Goal: Task Accomplishment & Management: Use online tool/utility

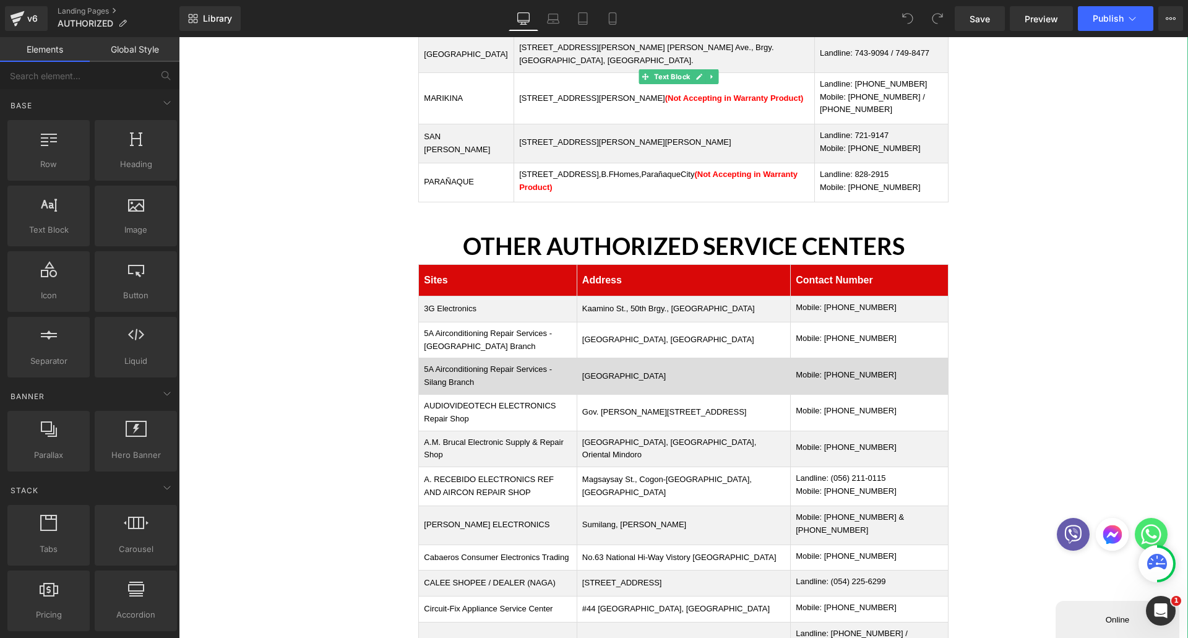
scroll to position [371, 0]
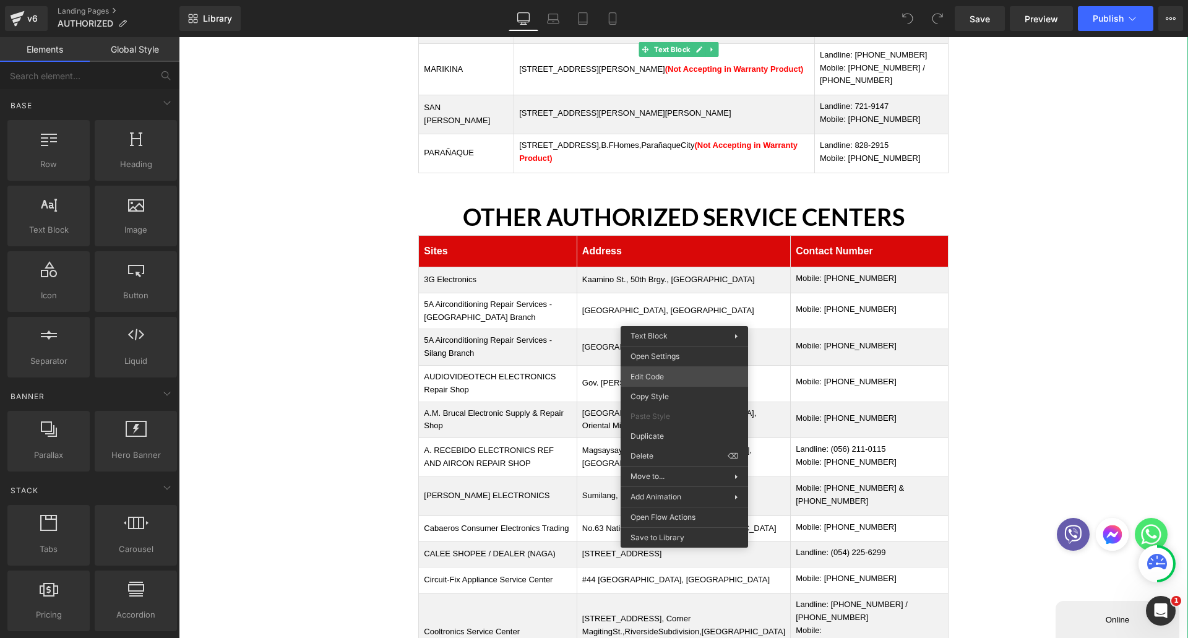
click at [647, 0] on div "You are previewing how the will restyle your page. You can not edit Elements in…" at bounding box center [594, 0] width 1188 height 0
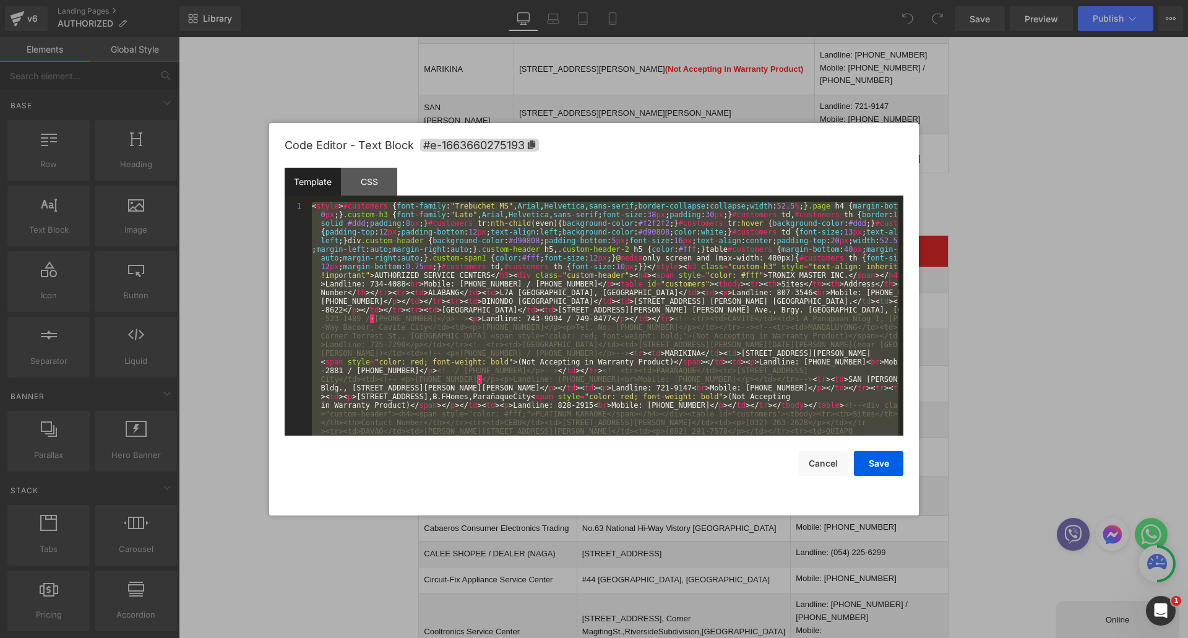
click at [611, 299] on div "< style > #customers { font-family : " Trebuchet MS " , Arial , Helvetica , san…" at bounding box center [603, 319] width 589 height 234
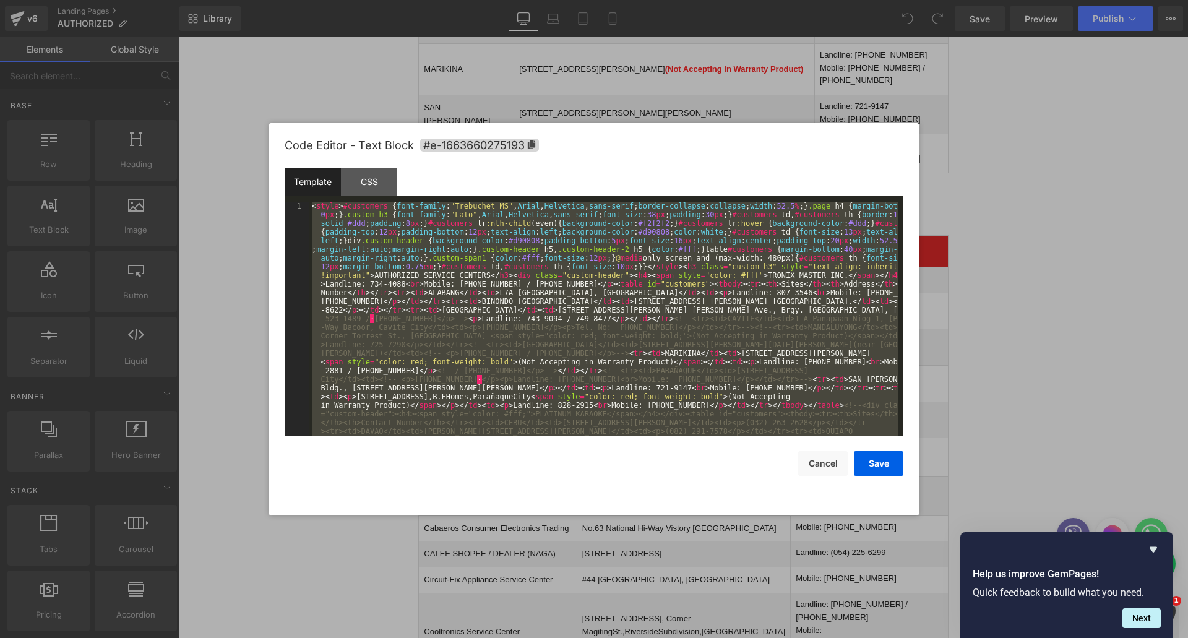
click at [560, 238] on div "< style > #customers { font-family : " Trebuchet MS " , Arial , Helvetica , san…" at bounding box center [603, 319] width 589 height 234
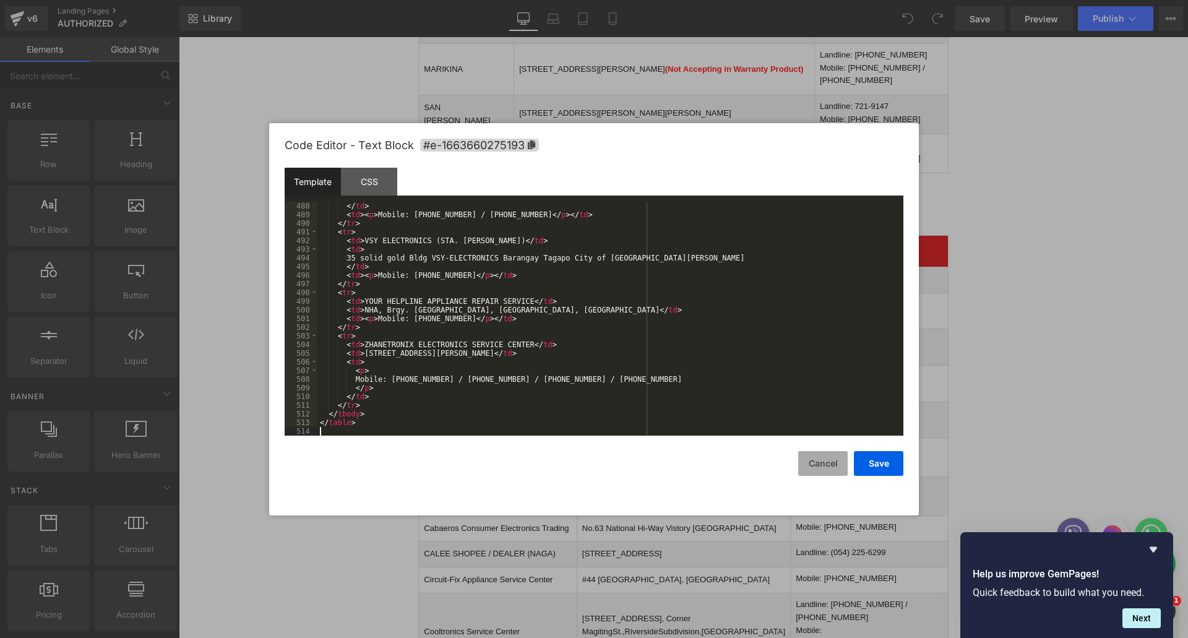
scroll to position [4295, 0]
click at [876, 464] on button "Save" at bounding box center [878, 463] width 49 height 25
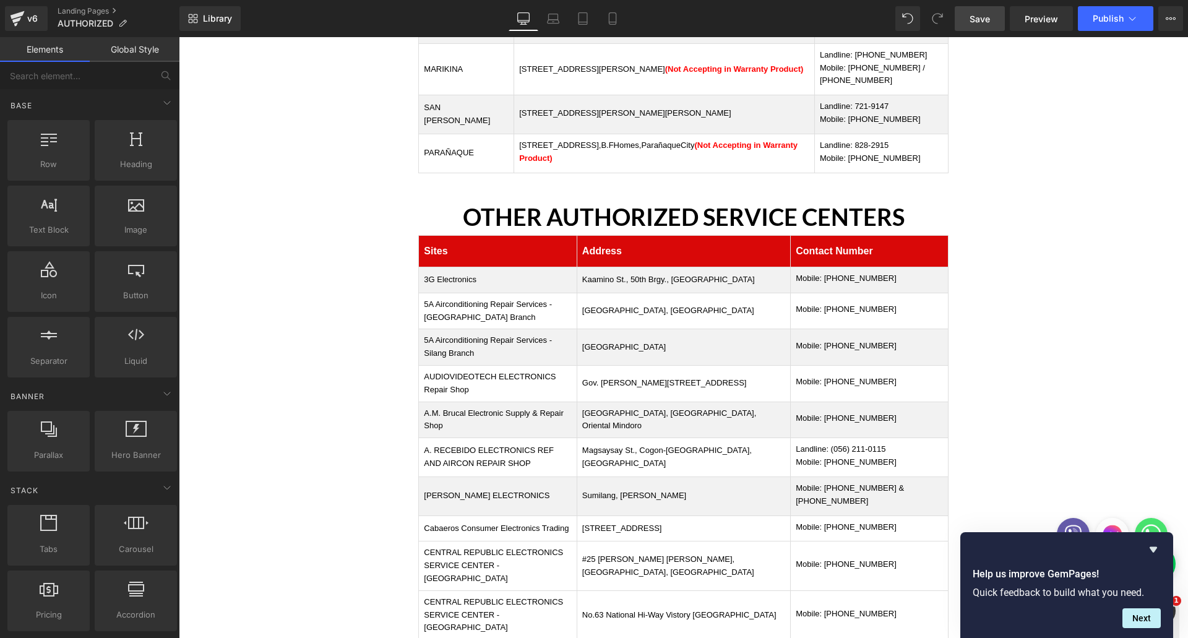
click at [986, 18] on span "Save" at bounding box center [979, 18] width 20 height 13
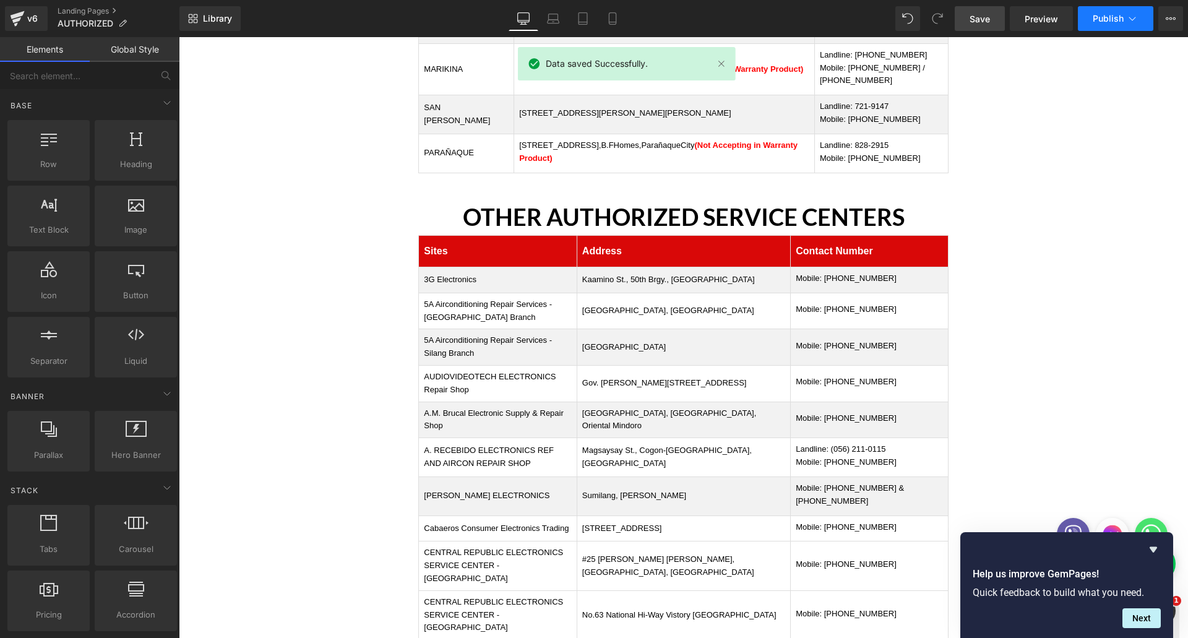
click at [1104, 18] on span "Publish" at bounding box center [1107, 19] width 31 height 10
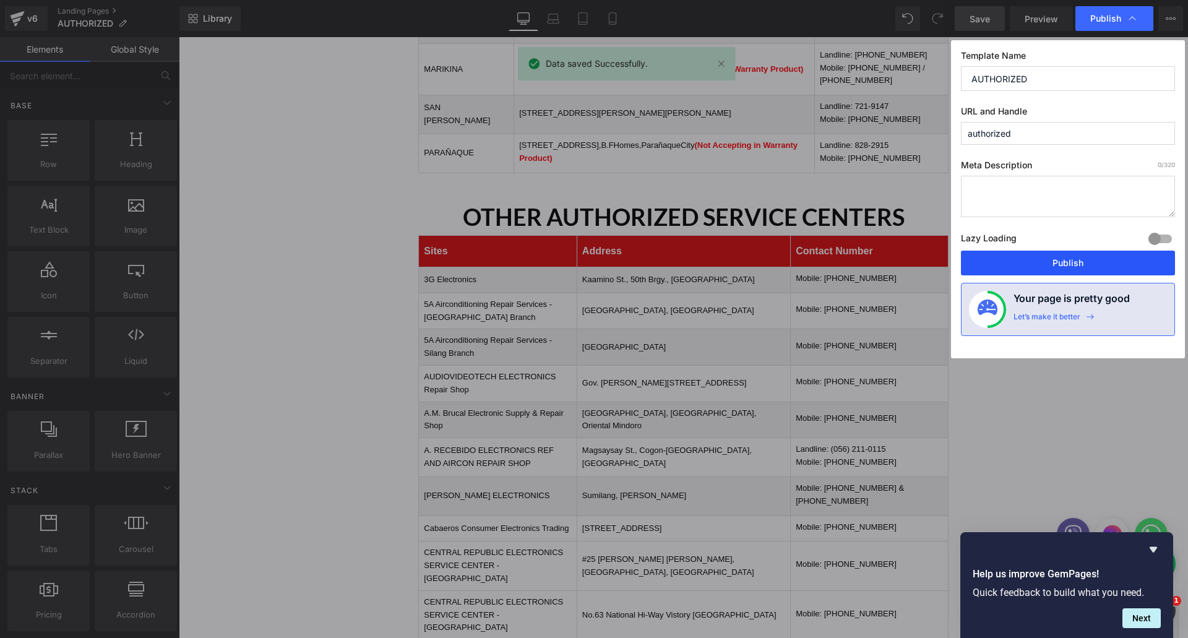
click at [1016, 254] on button "Publish" at bounding box center [1068, 263] width 214 height 25
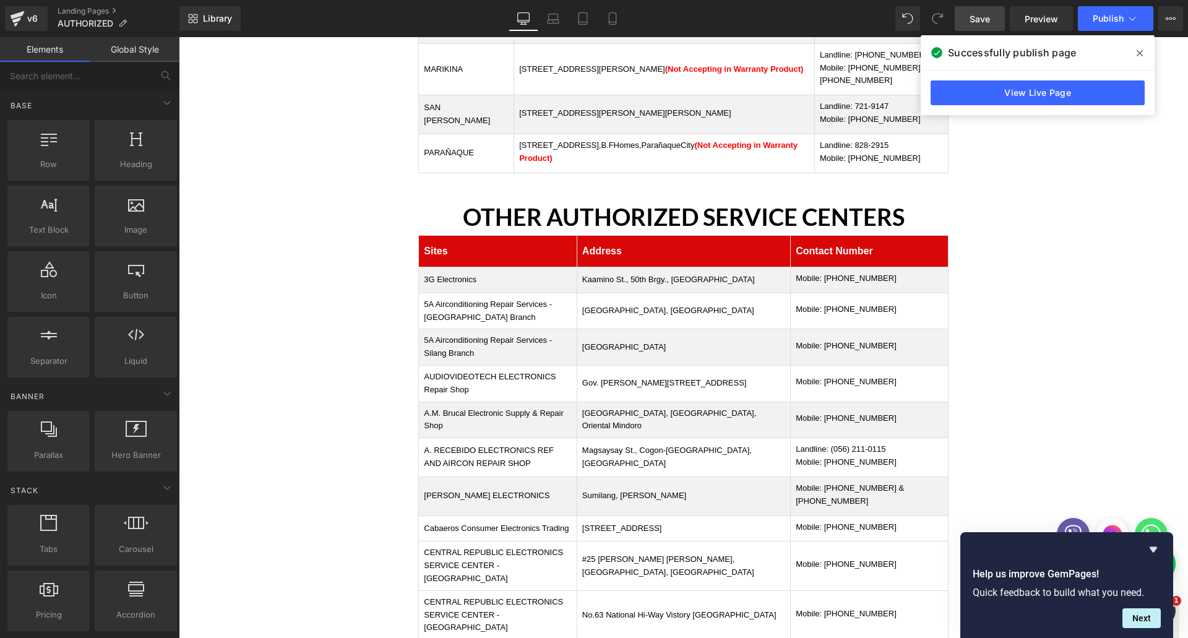
click at [1151, 547] on icon "Hide survey" at bounding box center [1152, 550] width 7 height 6
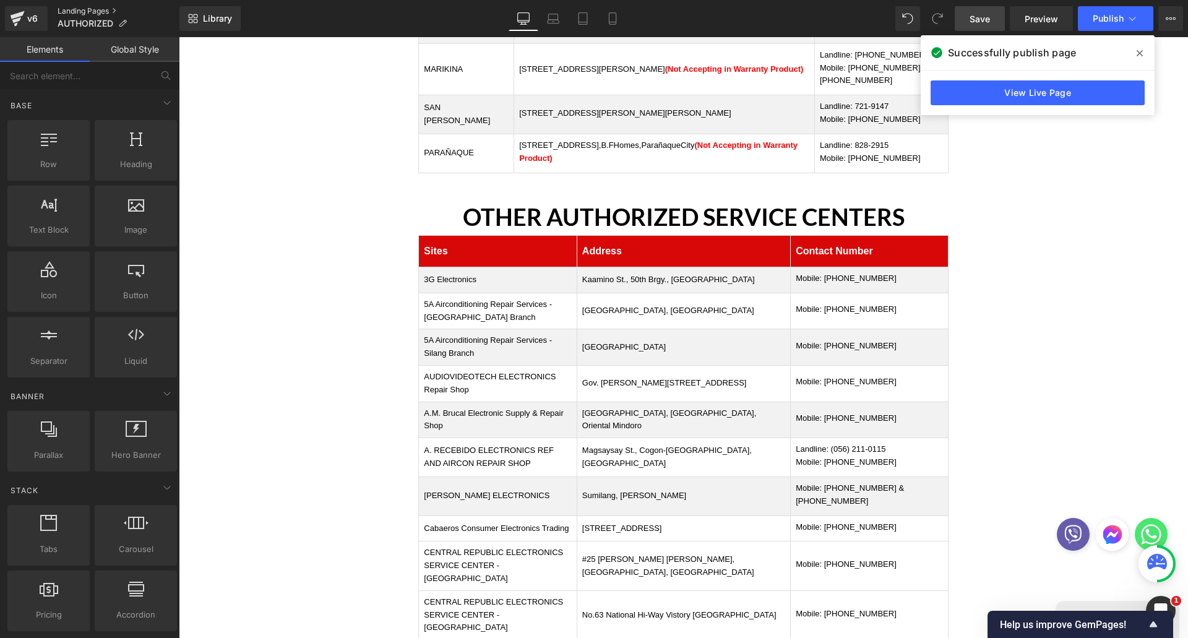
click at [72, 9] on link "Landing Pages" at bounding box center [119, 11] width 122 height 10
